Goal: Task Accomplishment & Management: Manage account settings

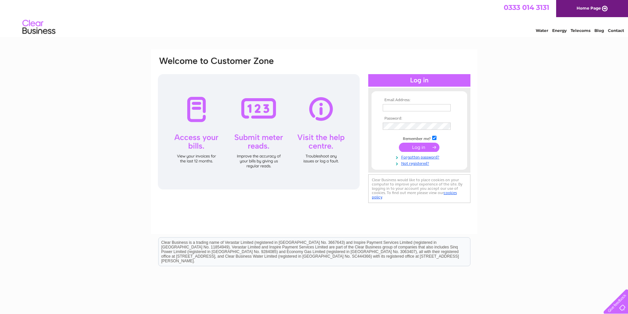
type input "[EMAIL_ADDRESS][DOMAIN_NAME]"
click at [411, 145] on input "submit" at bounding box center [419, 147] width 41 height 9
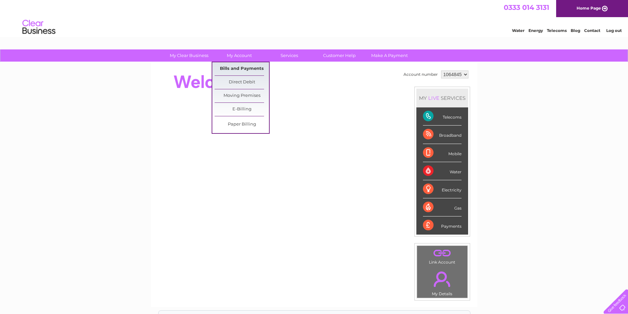
click at [239, 68] on link "Bills and Payments" at bounding box center [242, 68] width 54 height 13
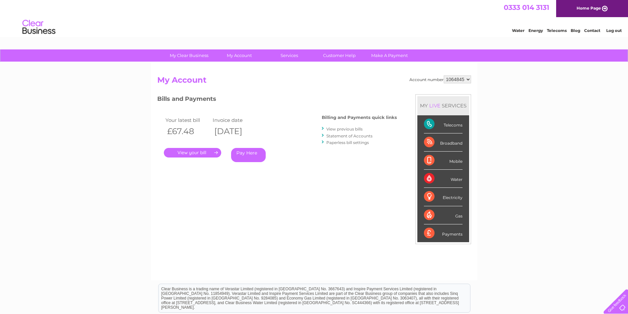
click at [195, 151] on link "." at bounding box center [192, 153] width 57 height 10
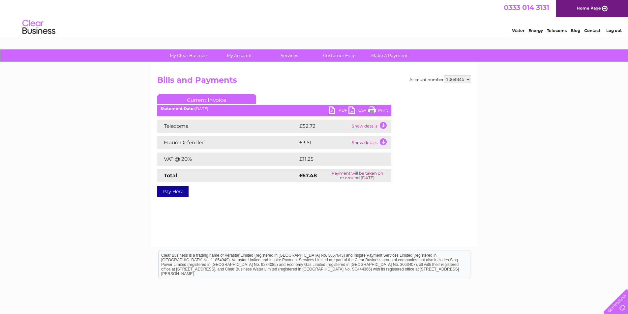
click at [343, 110] on link "PDF" at bounding box center [339, 112] width 20 height 10
